Goal: Task Accomplishment & Management: Use online tool/utility

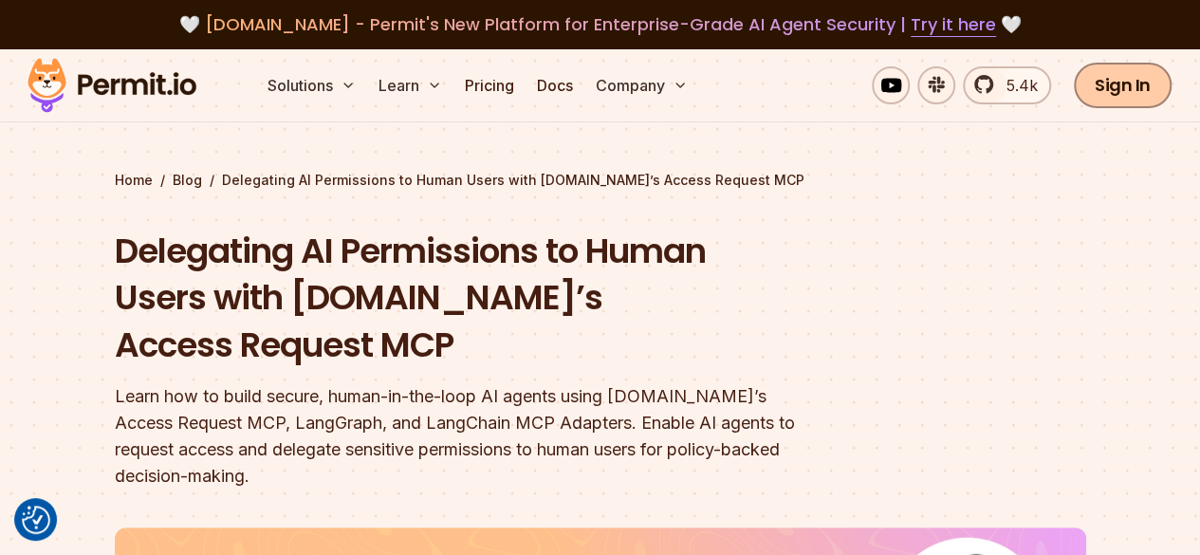
click at [1152, 73] on link "Sign In" at bounding box center [1123, 86] width 98 height 46
